Goal: Information Seeking & Learning: Learn about a topic

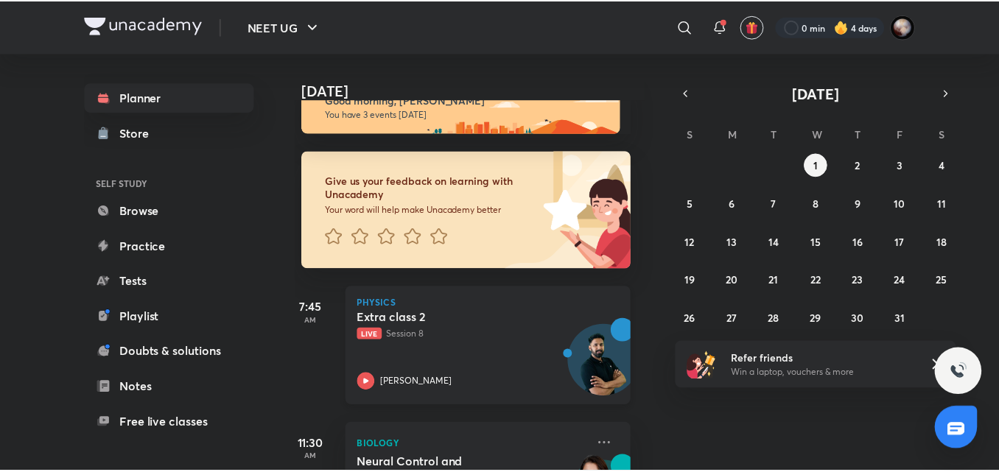
scroll to position [265, 14]
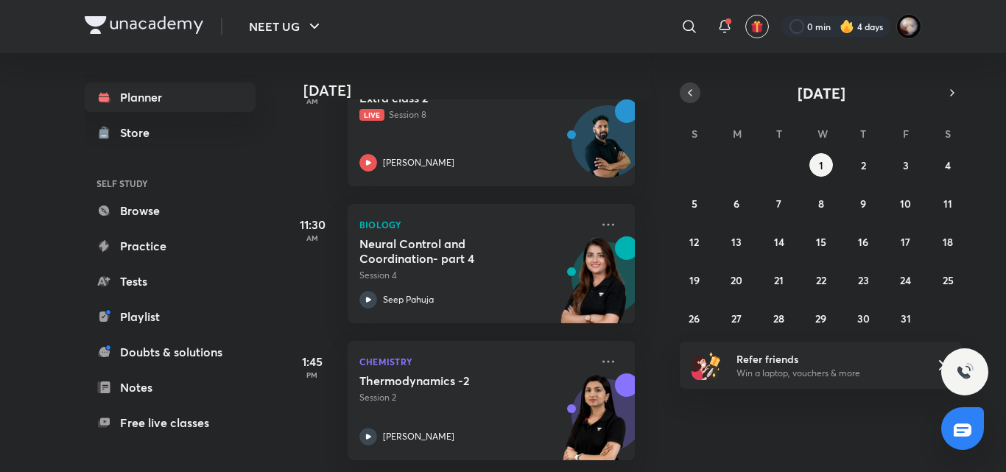
click at [692, 87] on icon "button" at bounding box center [690, 92] width 12 height 13
click at [785, 312] on abbr "30" at bounding box center [779, 319] width 13 height 14
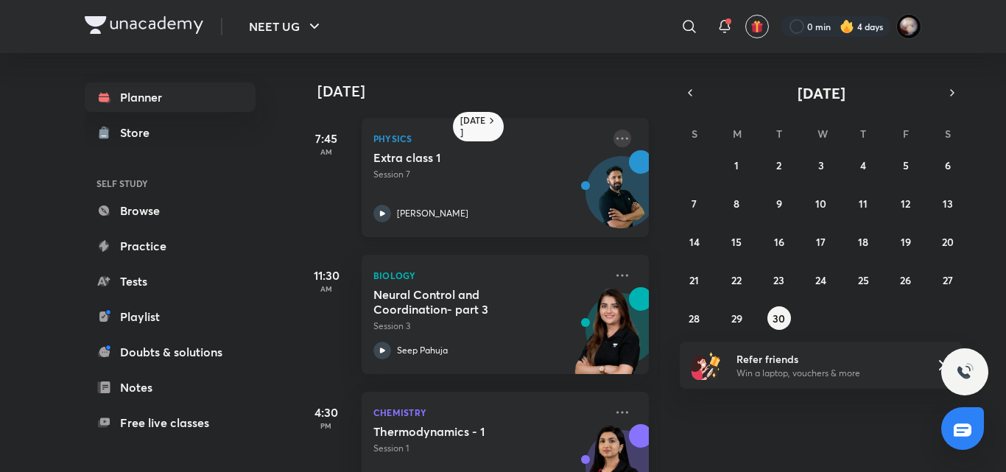
click at [614, 139] on icon at bounding box center [623, 139] width 18 height 18
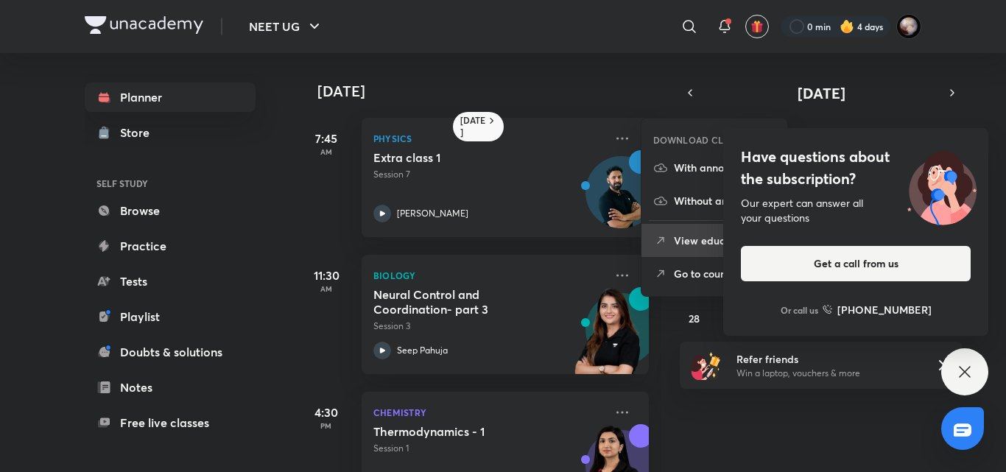
click at [696, 244] on p "View educator" at bounding box center [725, 240] width 102 height 15
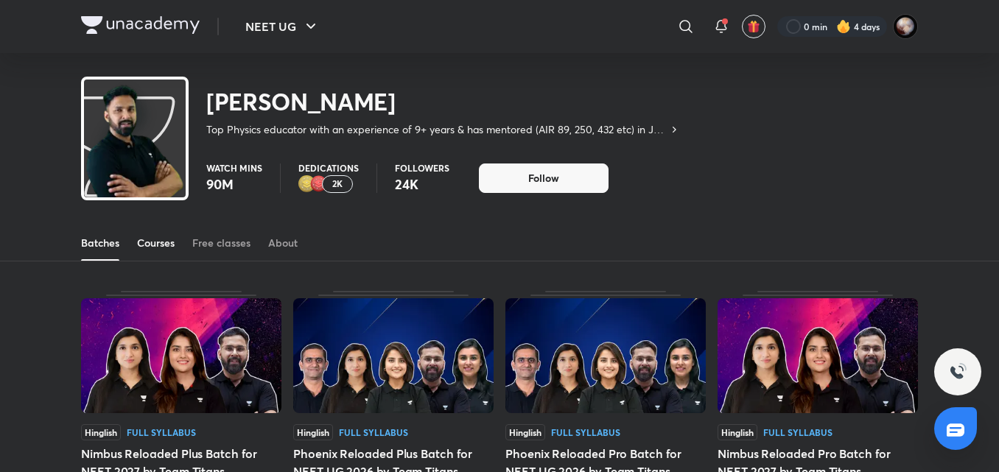
click at [159, 259] on span at bounding box center [156, 259] width 38 height 1
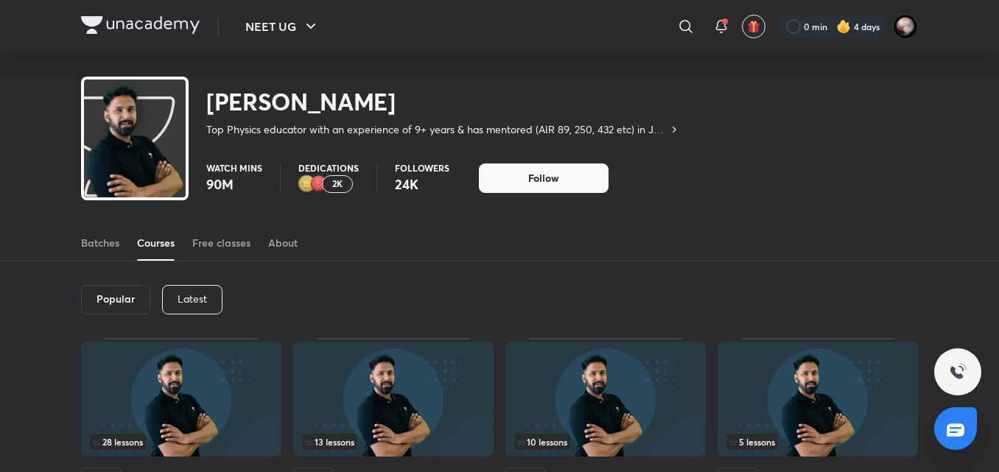
click at [189, 295] on p "Latest" at bounding box center [192, 299] width 29 height 12
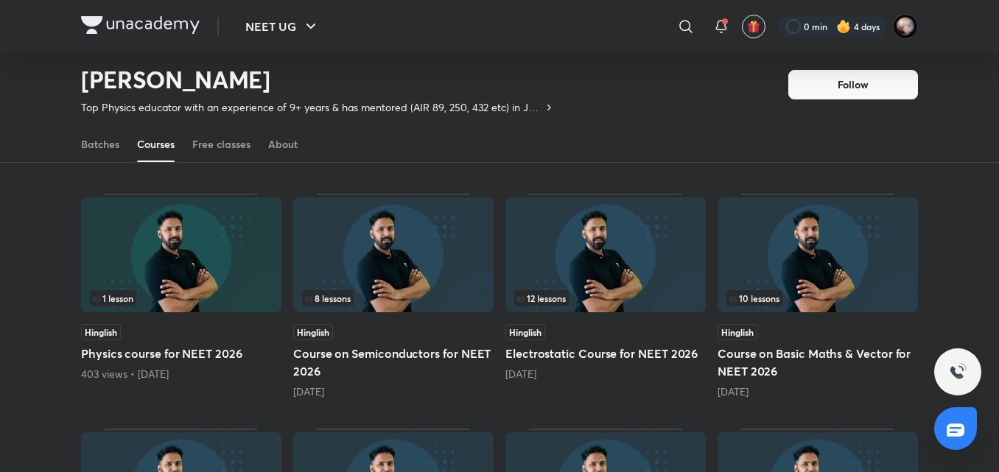
scroll to position [340, 0]
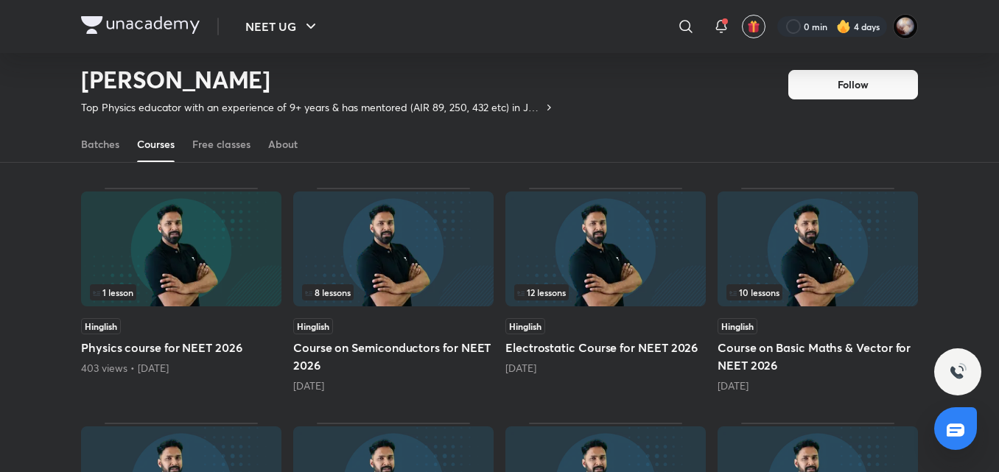
click at [400, 321] on div "Hinglish" at bounding box center [393, 326] width 200 height 16
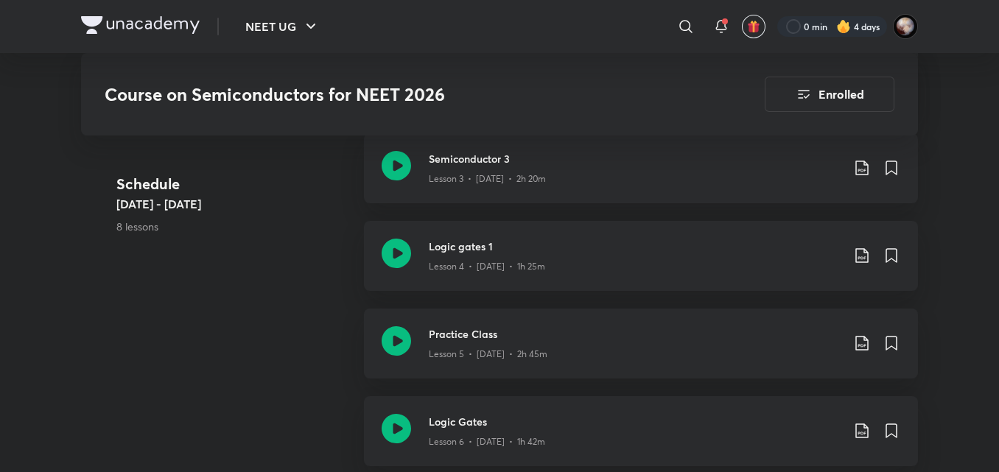
scroll to position [1073, 0]
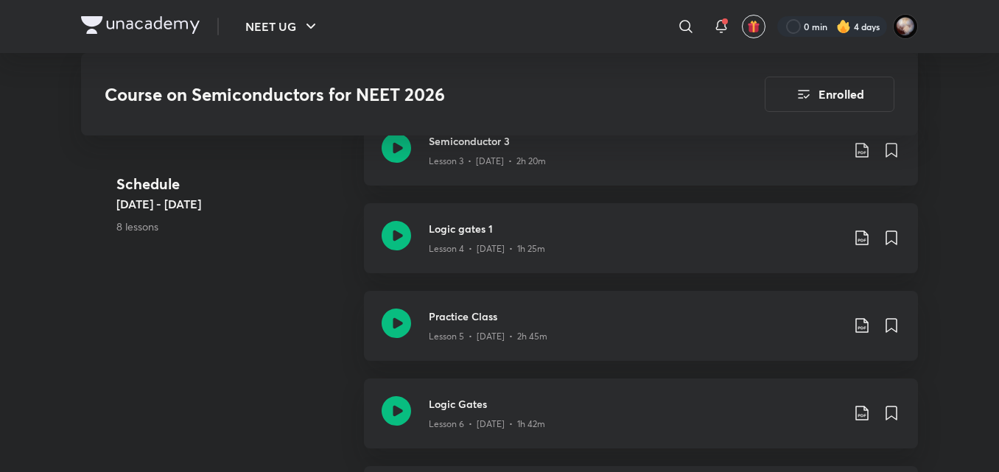
click at [115, 30] on img at bounding box center [140, 25] width 119 height 18
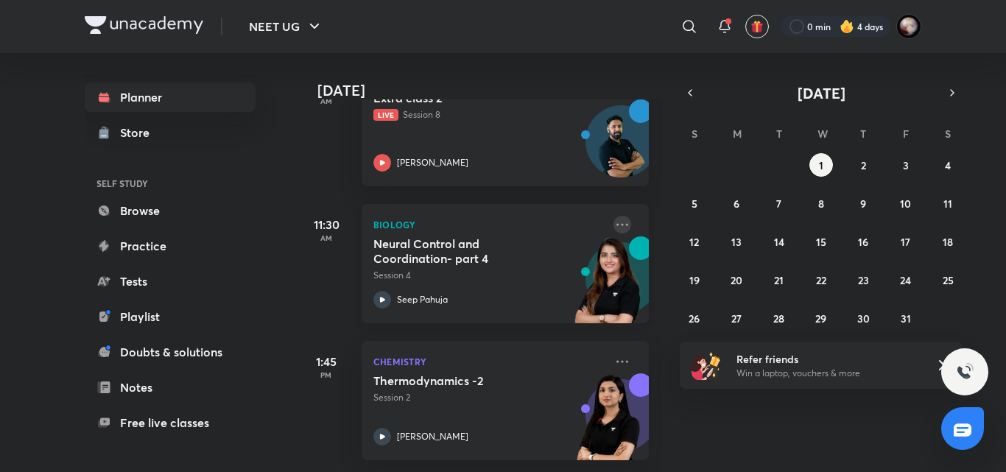
click at [615, 216] on icon at bounding box center [623, 225] width 18 height 18
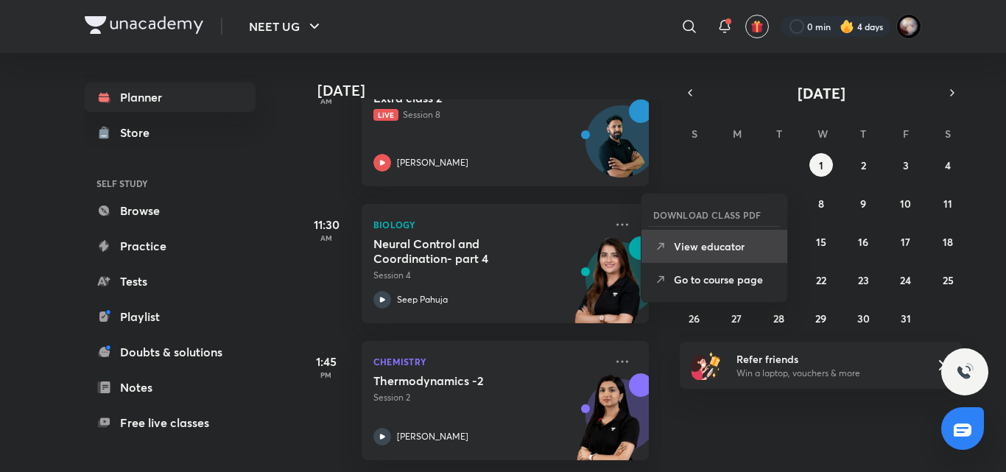
click at [690, 251] on p "View educator" at bounding box center [725, 246] width 102 height 15
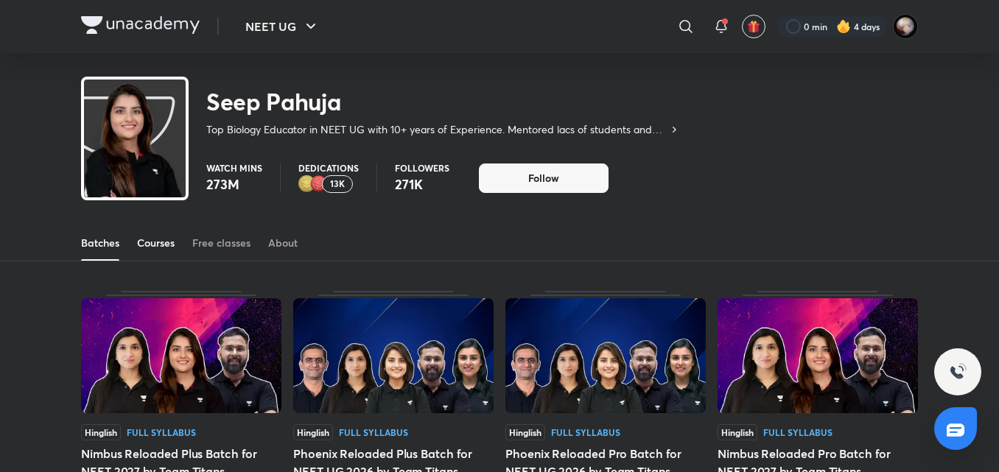
click at [155, 235] on link "Courses" at bounding box center [156, 242] width 38 height 35
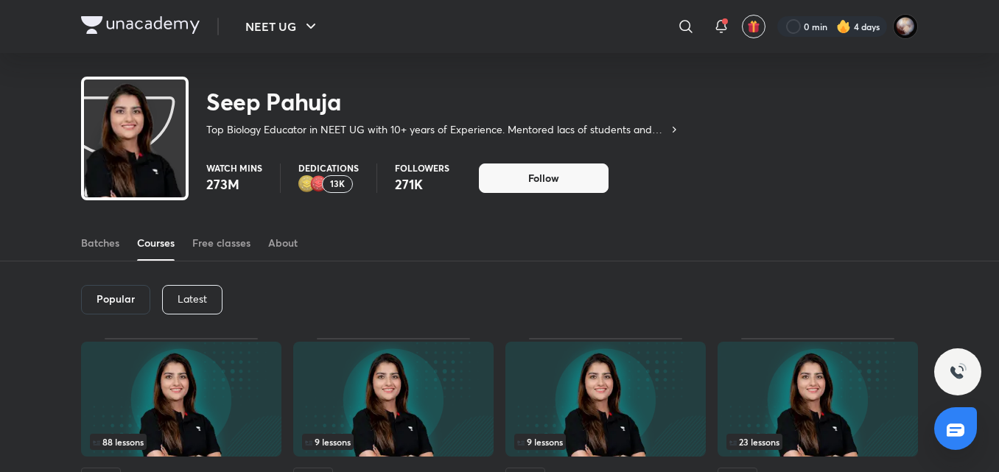
click at [183, 295] on p "Latest" at bounding box center [192, 299] width 29 height 12
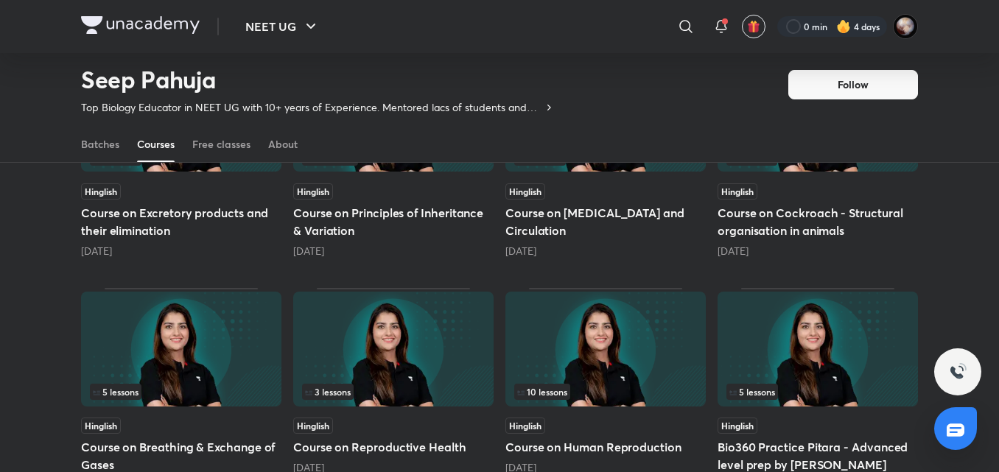
scroll to position [476, 0]
click at [617, 448] on h5 "Course on Human Reproduction" at bounding box center [605, 447] width 200 height 18
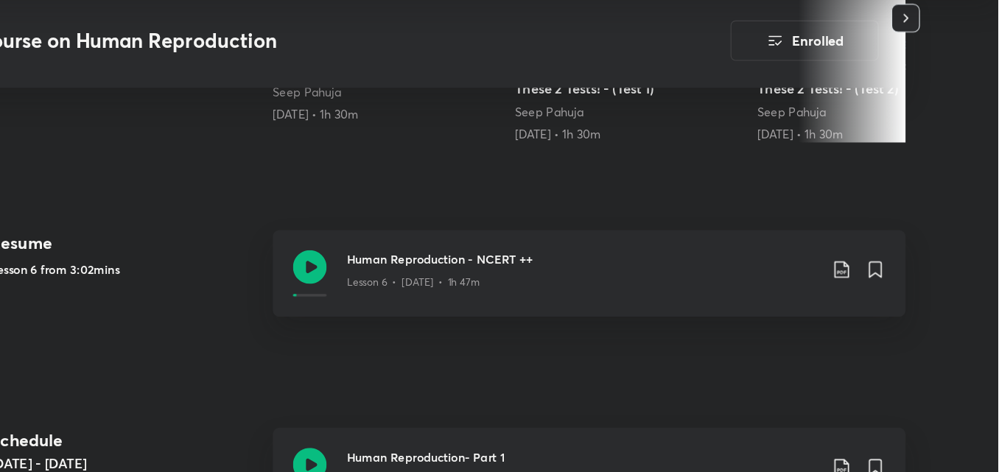
scroll to position [586, 0]
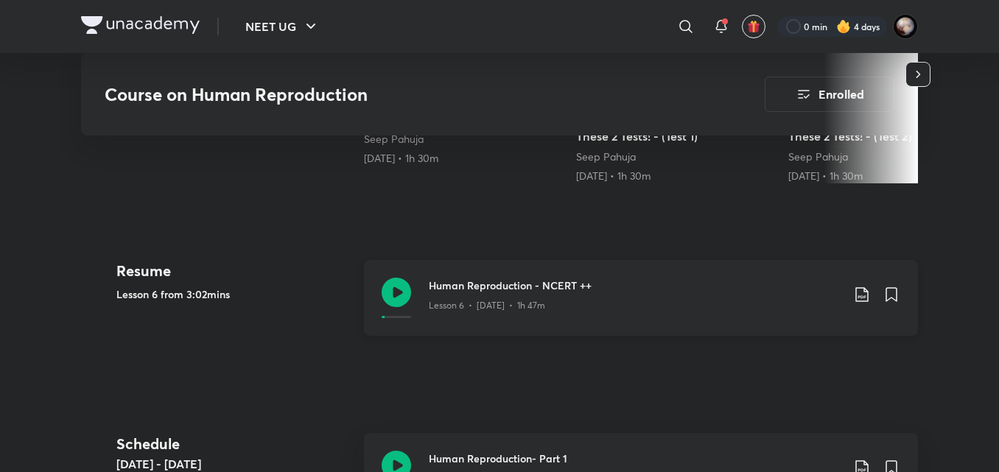
click at [402, 291] on icon at bounding box center [396, 292] width 29 height 29
